Goal: Check status

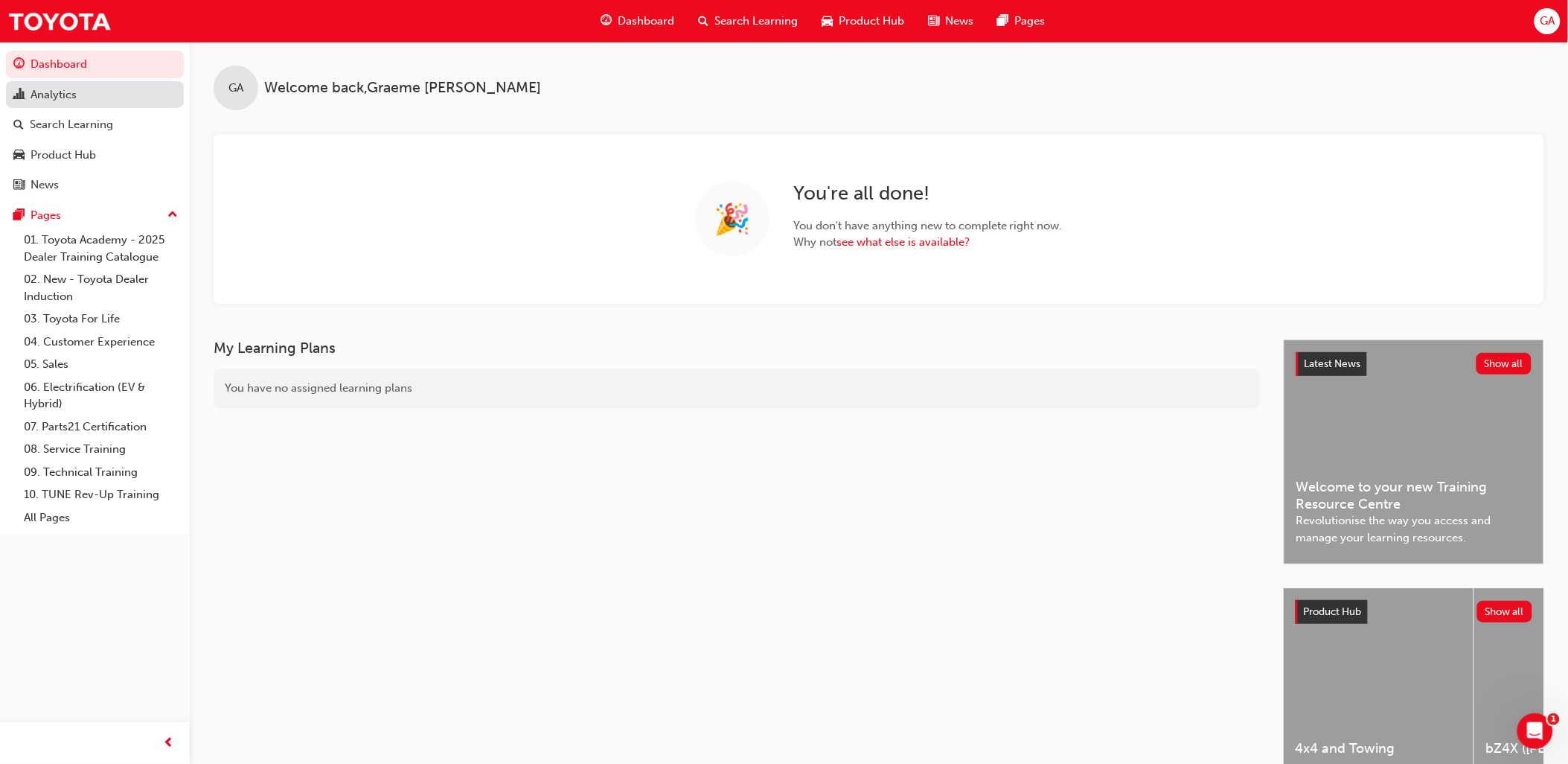
click at [63, 102] on div "Analytics" at bounding box center [53, 95] width 47 height 17
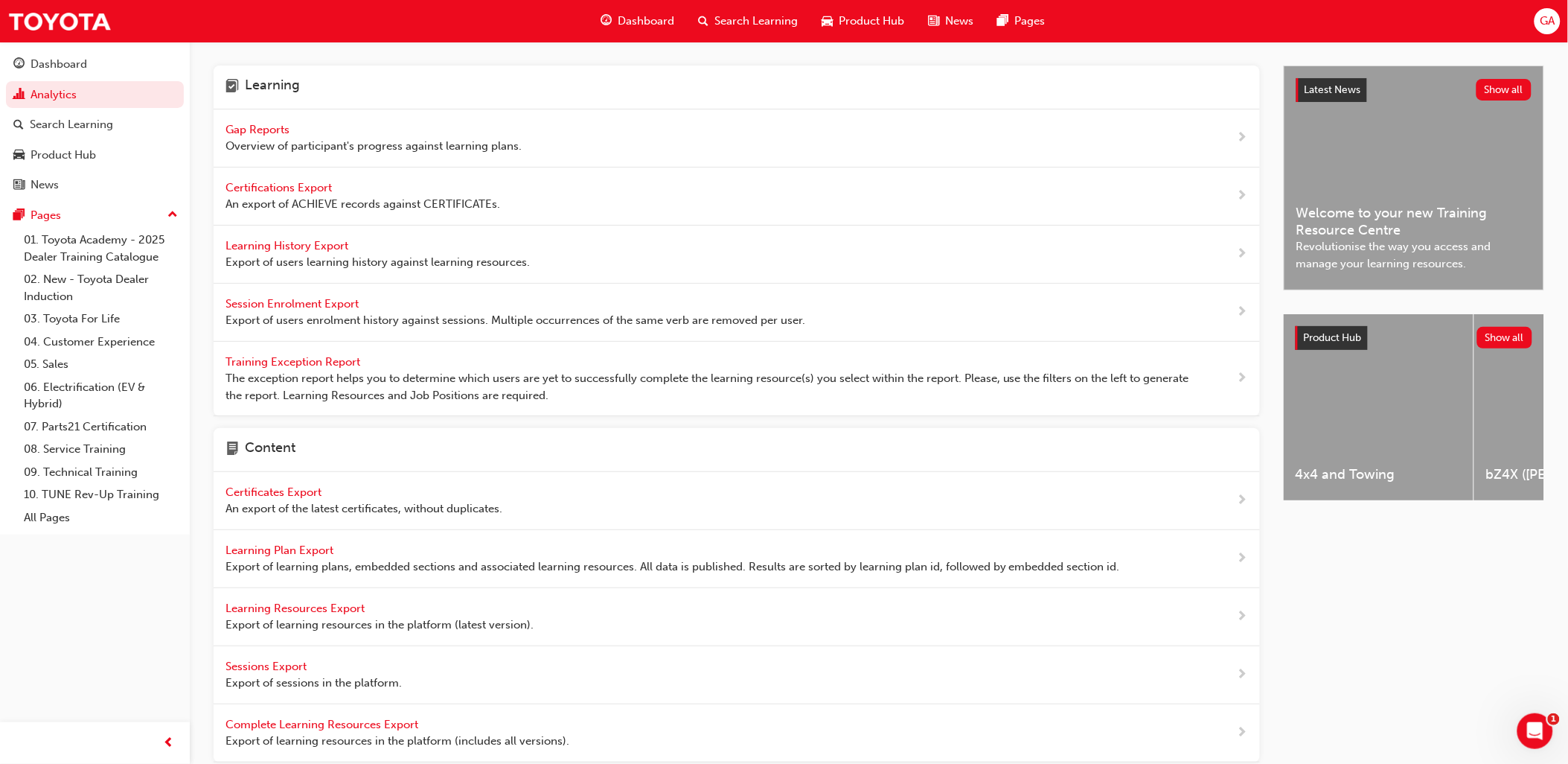
click at [255, 124] on span "Gap Reports" at bounding box center [259, 129] width 67 height 14
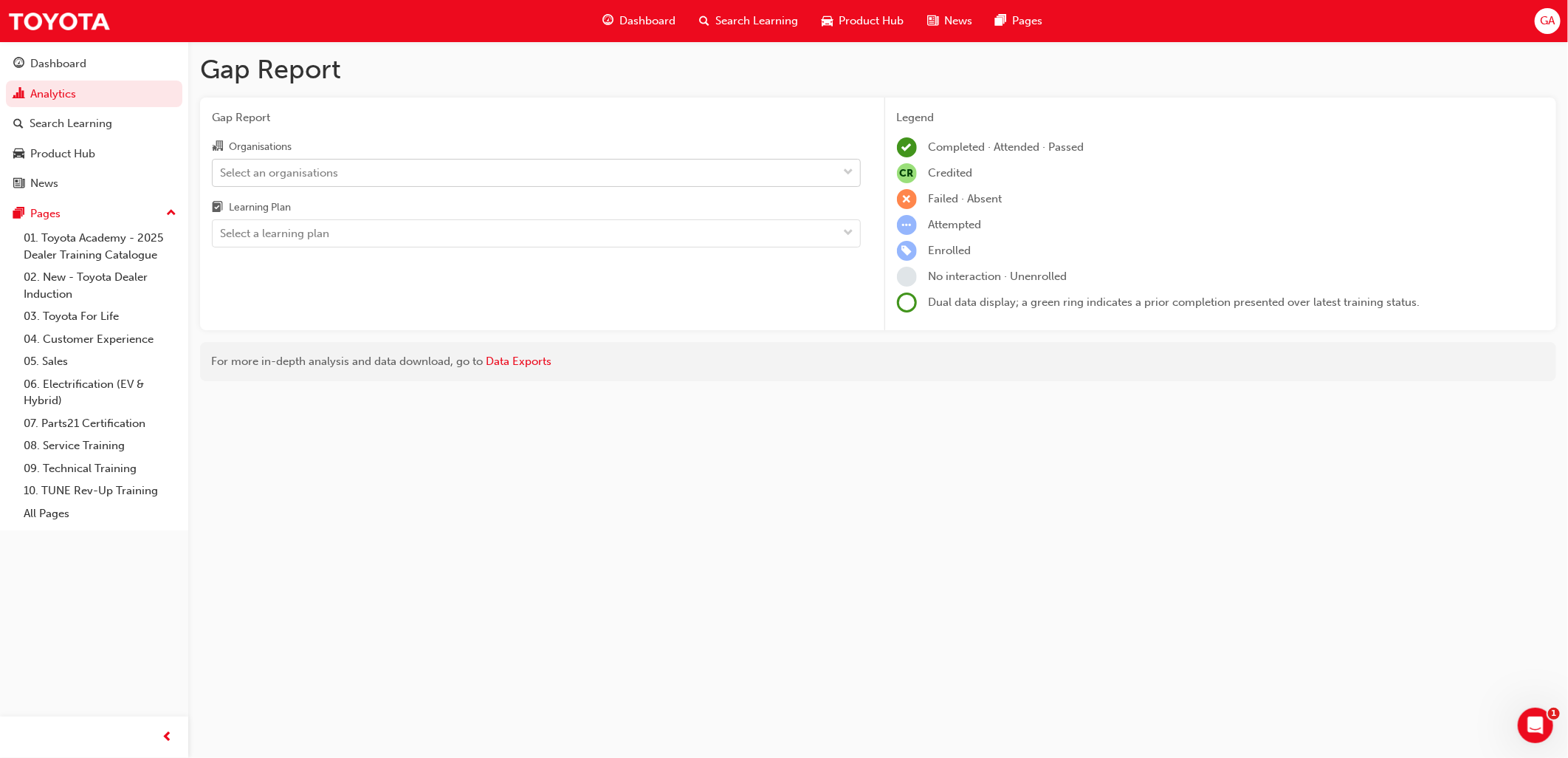
click at [253, 170] on div "Select an organisations" at bounding box center [279, 172] width 118 height 17
click at [221, 170] on input "Organisations Select an organisations" at bounding box center [221, 171] width 2 height 13
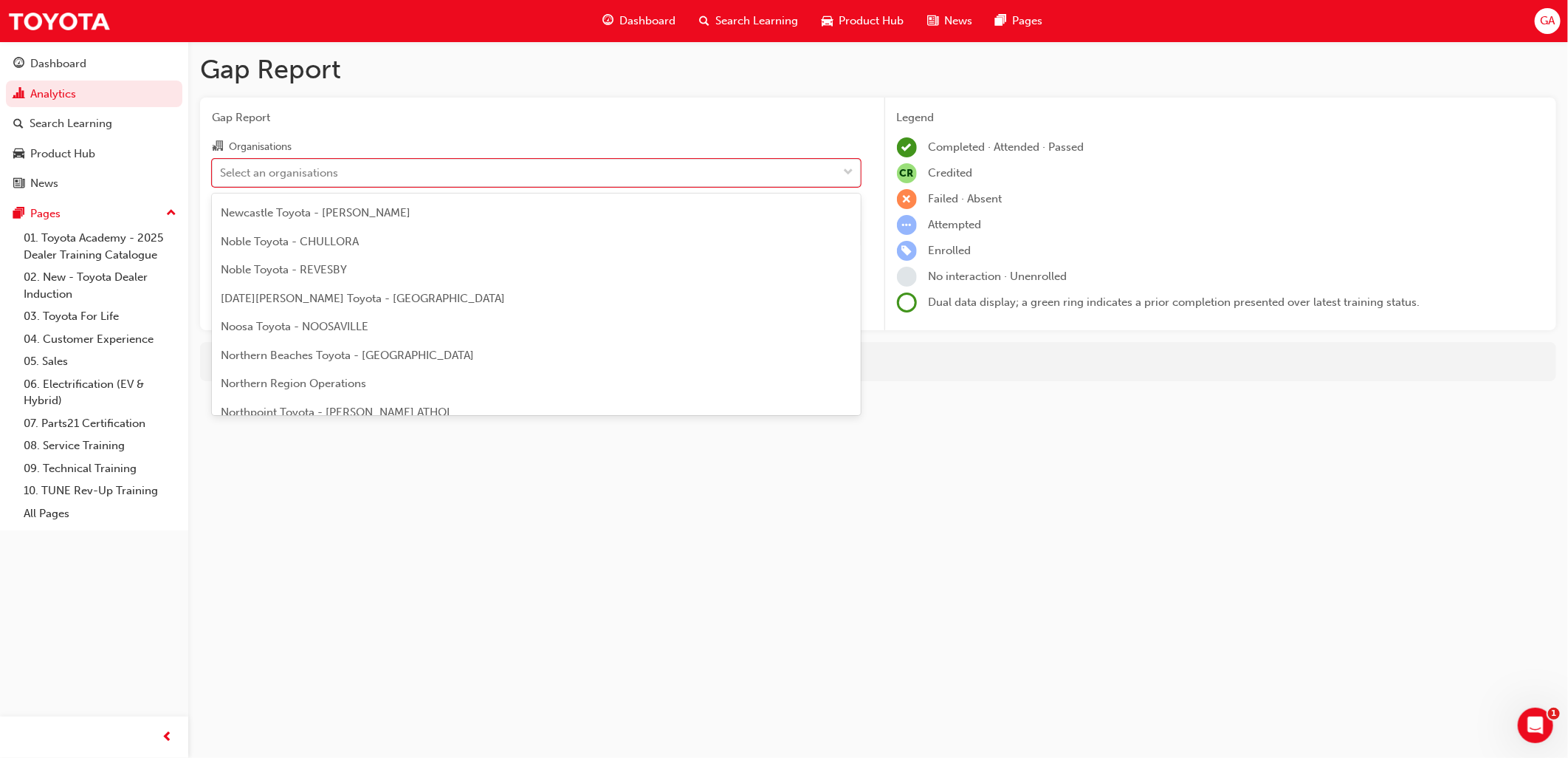
scroll to position [5579, 0]
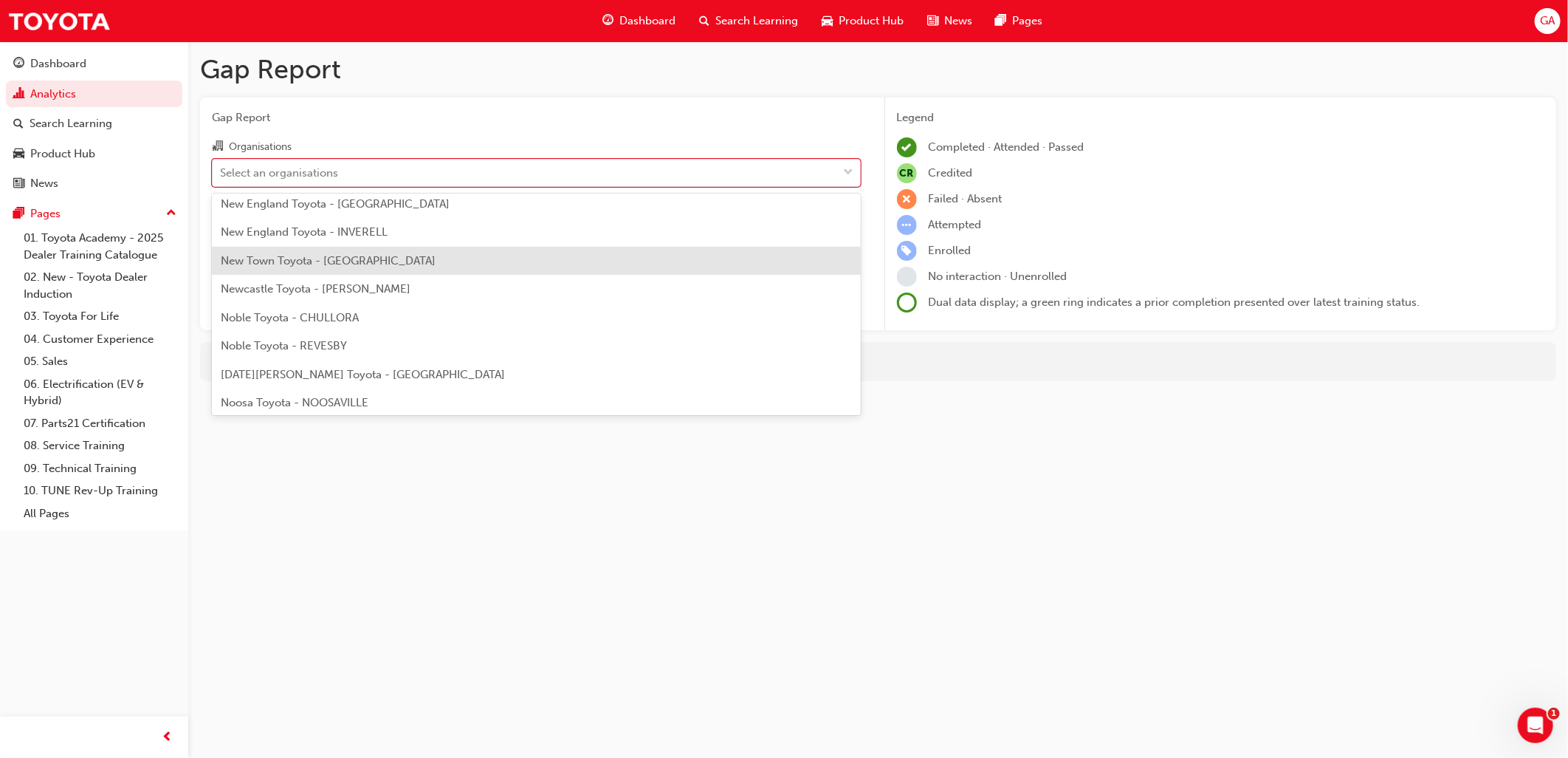
click at [341, 254] on span "New Town Toyota - [GEOGRAPHIC_DATA]" at bounding box center [328, 261] width 215 height 13
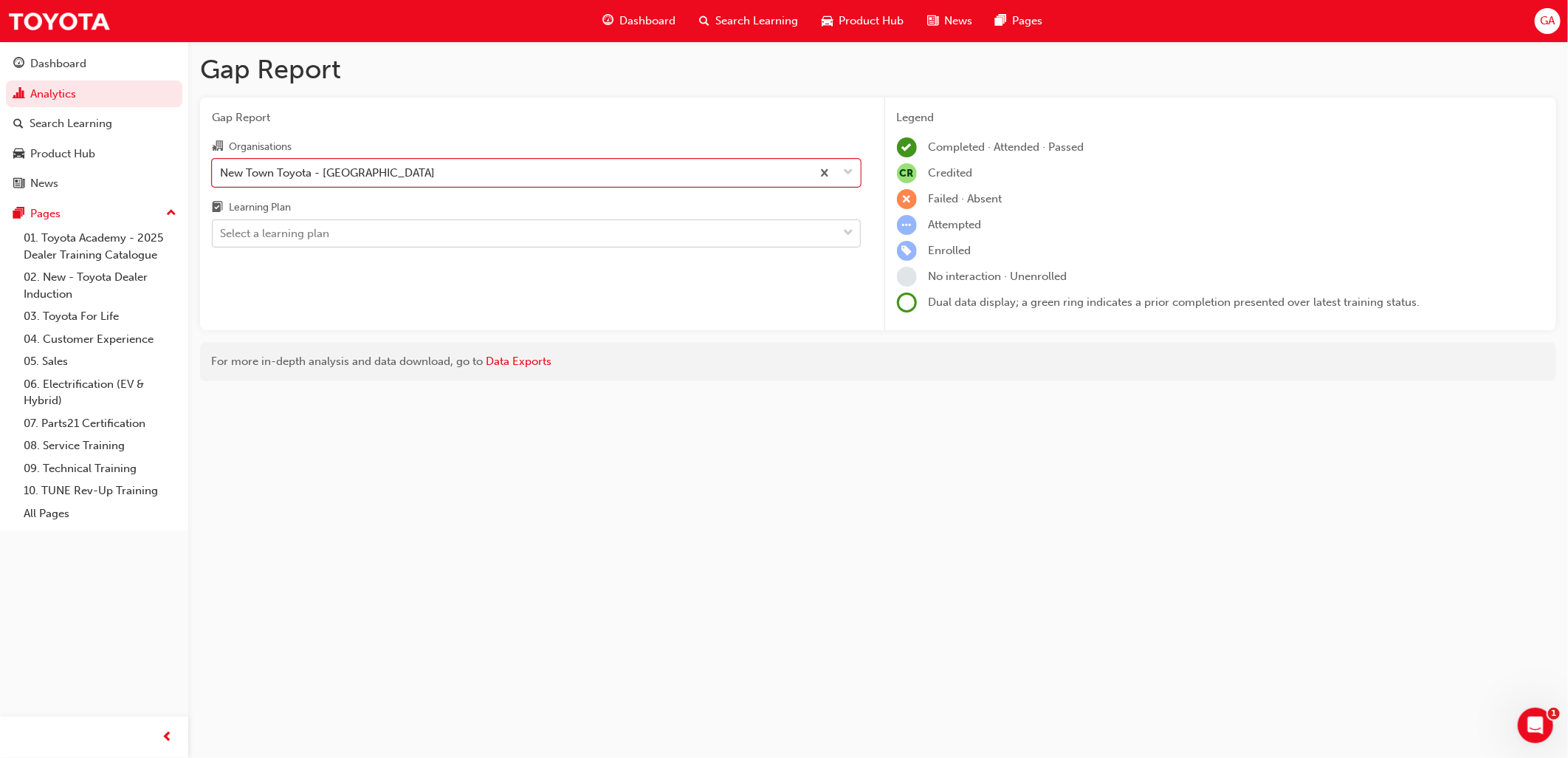
click at [329, 220] on div "Select a learning plan" at bounding box center [535, 233] width 649 height 28
click at [221, 227] on input "Learning Plan Select a learning plan" at bounding box center [221, 233] width 2 height 13
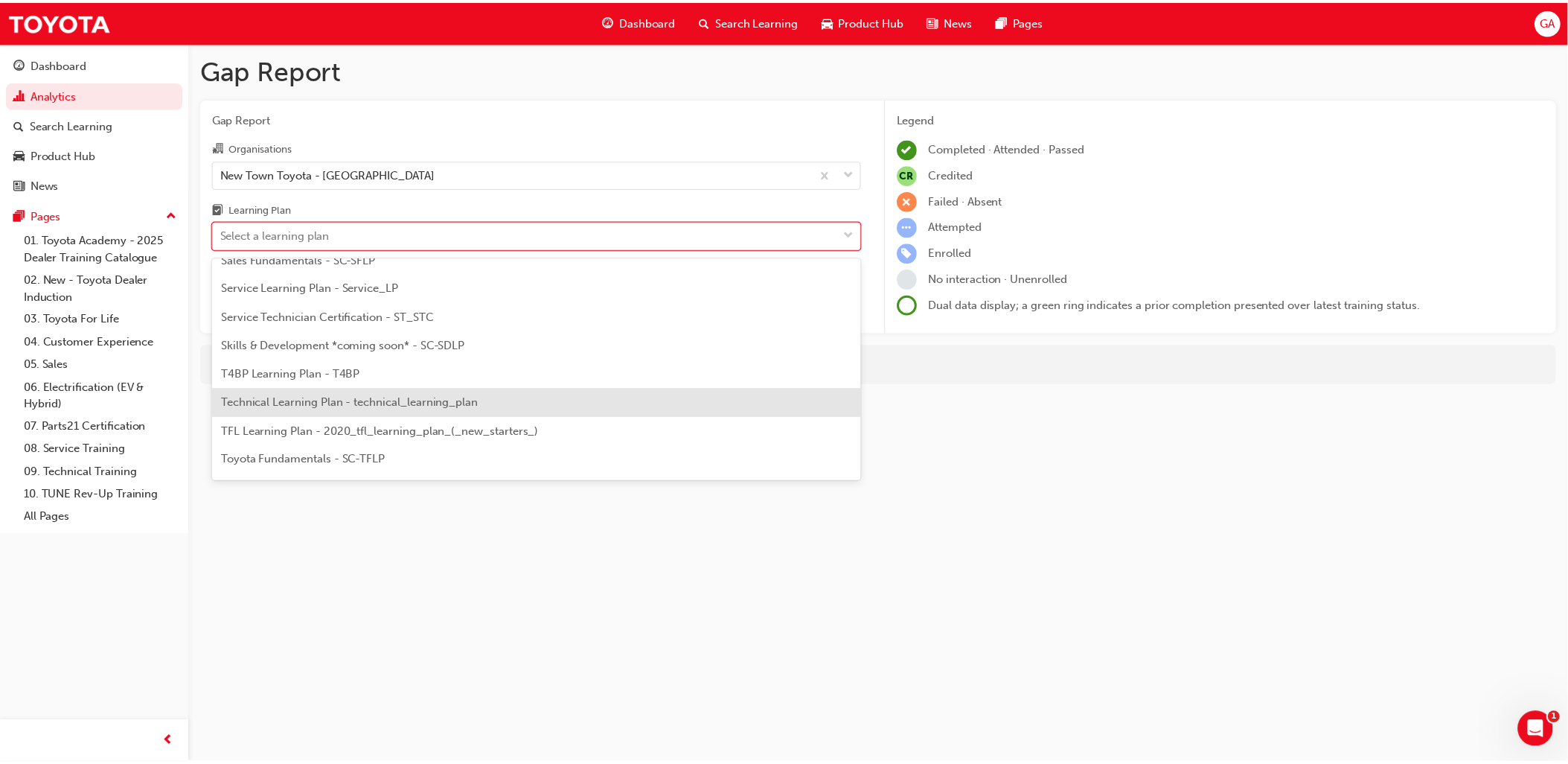
scroll to position [734, 0]
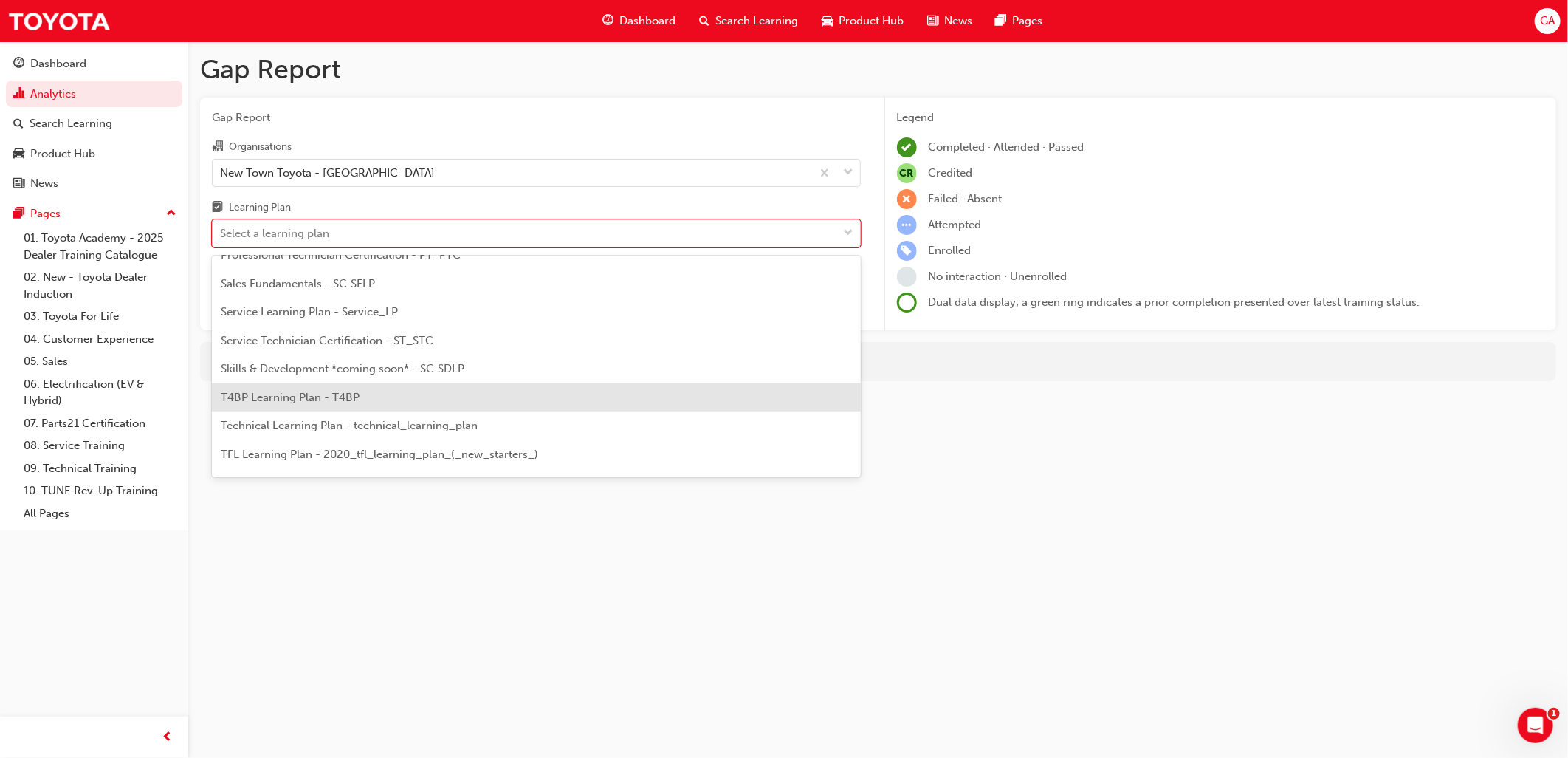
click at [362, 396] on div "T4BP Learning Plan - T4BP" at bounding box center [535, 398] width 649 height 29
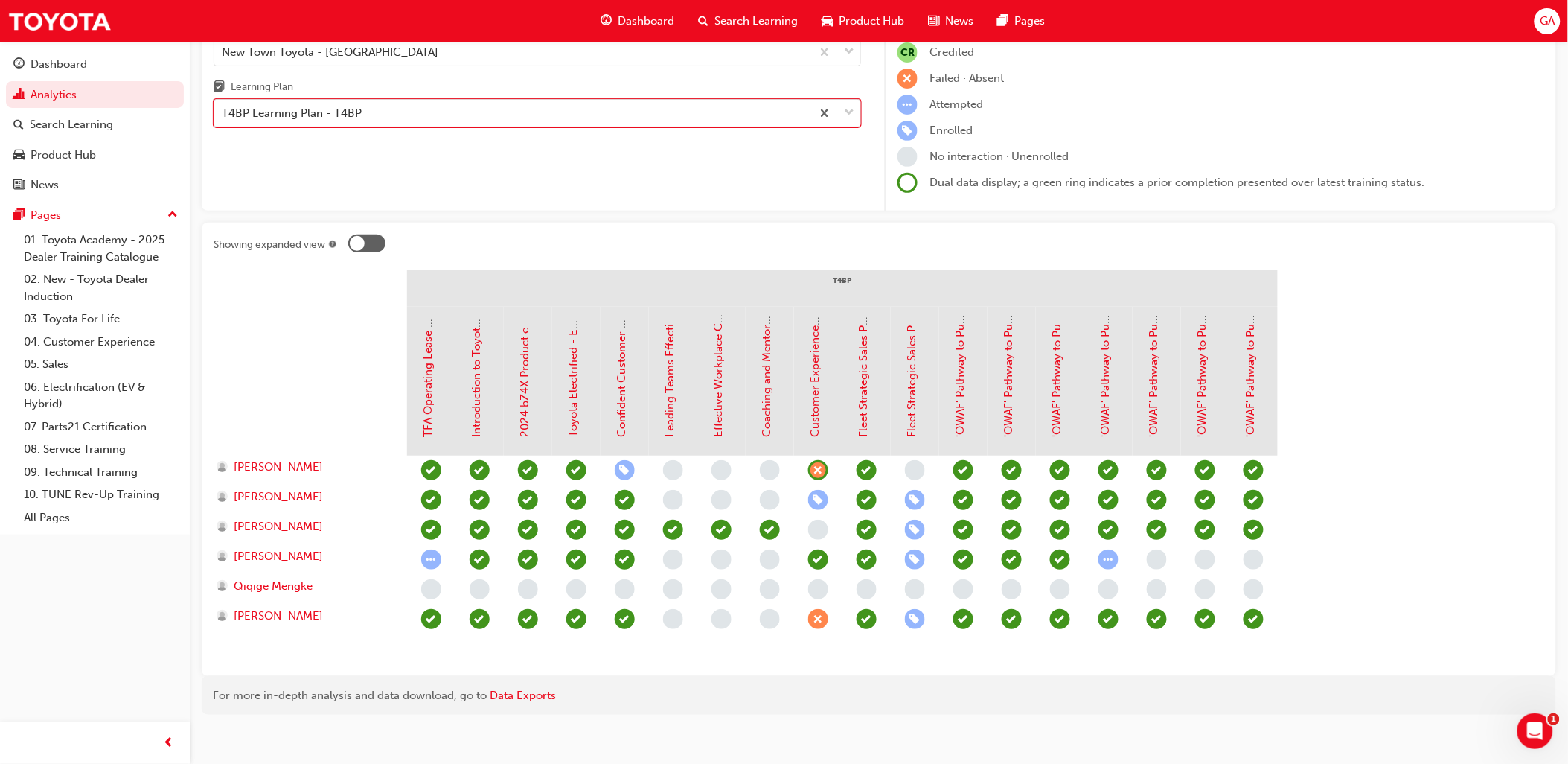
scroll to position [134, 0]
